Goal: Task Accomplishment & Management: Use online tool/utility

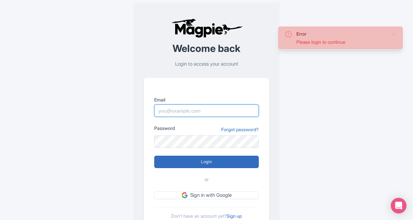
type input "butch.sager@intrepidtravel.com"
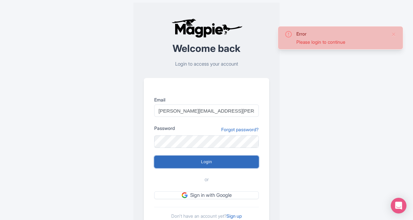
click at [208, 161] on input "Login" at bounding box center [206, 162] width 105 height 12
type input "Logging in..."
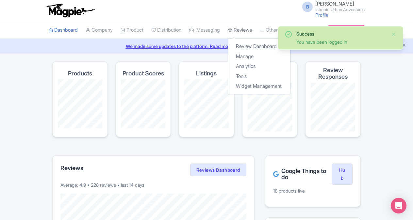
click at [245, 29] on link "Reviews" at bounding box center [240, 30] width 24 height 18
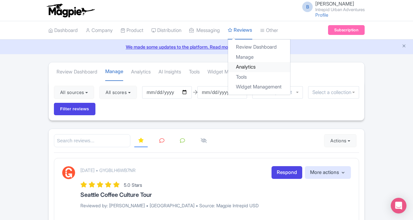
click at [255, 66] on link "Analytics" at bounding box center [259, 67] width 62 height 10
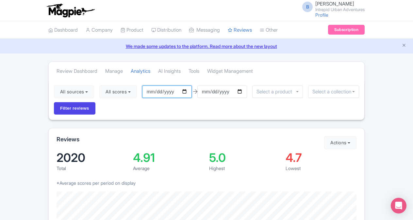
click at [185, 91] on input "2025-06-01" at bounding box center [167, 92] width 50 height 12
type input "[DATE]"
click at [241, 90] on input "2025-08-31" at bounding box center [222, 92] width 50 height 12
type input "[DATE]"
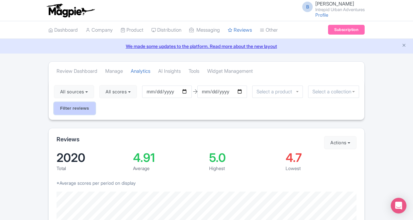
click at [79, 109] on input "Filter reviews" at bounding box center [74, 108] width 41 height 12
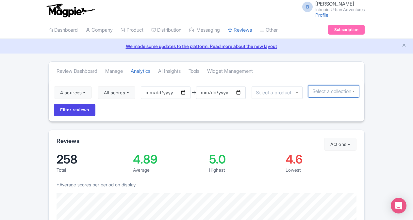
click at [321, 93] on input "select-one" at bounding box center [333, 92] width 42 height 6
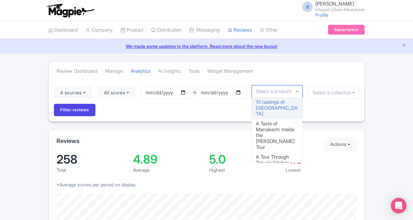
click at [280, 92] on input "select-one" at bounding box center [275, 92] width 39 height 6
type input "c"
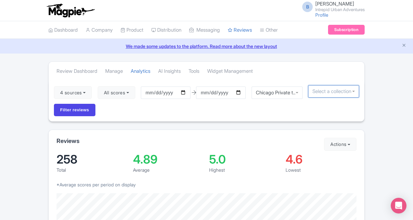
click at [322, 89] on input "select-one" at bounding box center [333, 92] width 42 height 6
click at [332, 91] on input "select-one" at bounding box center [333, 92] width 42 height 6
click at [353, 94] on div at bounding box center [333, 91] width 51 height 12
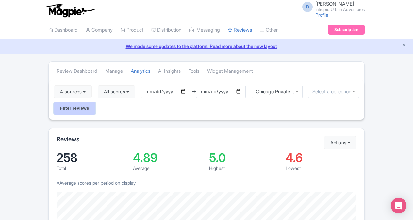
click at [84, 110] on input "Filter reviews" at bounding box center [74, 108] width 41 height 12
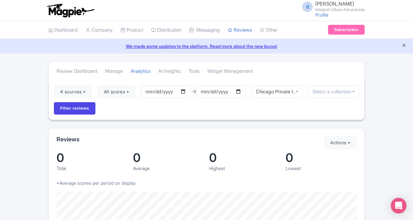
click at [404, 46] on icon "Close announcement" at bounding box center [403, 45] width 5 height 5
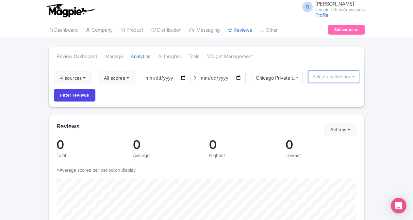
click at [341, 74] on input "select-one" at bounding box center [333, 77] width 42 height 6
click at [297, 77] on div "Chicago Private tour" at bounding box center [276, 78] width 51 height 12
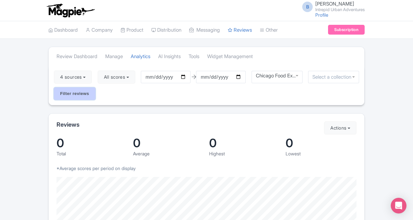
click at [75, 94] on input "Filter reviews" at bounding box center [74, 94] width 41 height 12
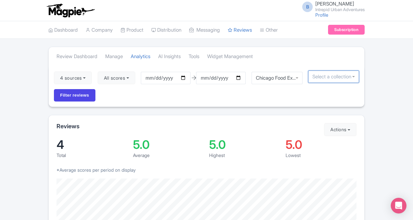
click at [343, 74] on input "select-one" at bounding box center [333, 77] width 42 height 6
click at [354, 76] on div at bounding box center [333, 77] width 51 height 12
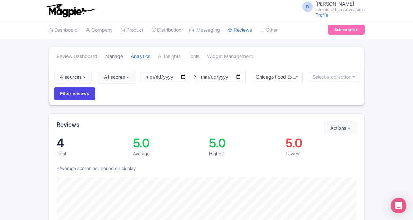
click at [114, 56] on link "Manage" at bounding box center [114, 57] width 18 height 18
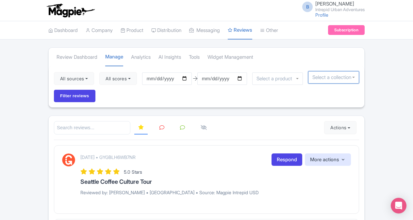
click at [333, 80] on div at bounding box center [333, 77] width 51 height 12
click at [352, 78] on div at bounding box center [333, 77] width 51 height 12
type input "chicago"
click at [54, 90] on input "Filter reviews" at bounding box center [74, 96] width 41 height 12
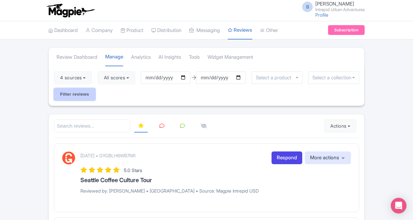
click at [86, 90] on input "Filter reviews" at bounding box center [74, 94] width 41 height 12
click at [338, 77] on input "select-one" at bounding box center [333, 78] width 42 height 6
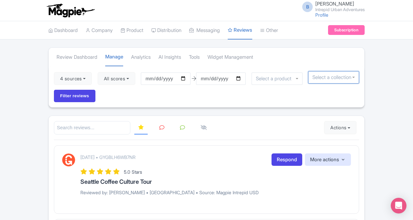
click at [294, 79] on input "select-one" at bounding box center [275, 79] width 39 height 6
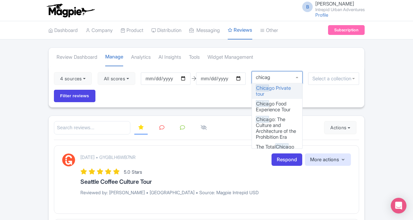
type input "[GEOGRAPHIC_DATA]"
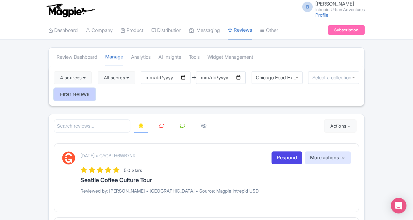
click at [80, 96] on input "Filter reviews" at bounding box center [74, 94] width 41 height 12
click at [240, 10] on div "B [PERSON_NAME] Intrepid Urban Adventures Profile Users Settings Sign out" at bounding box center [206, 10] width 316 height 18
